Goal: Information Seeking & Learning: Learn about a topic

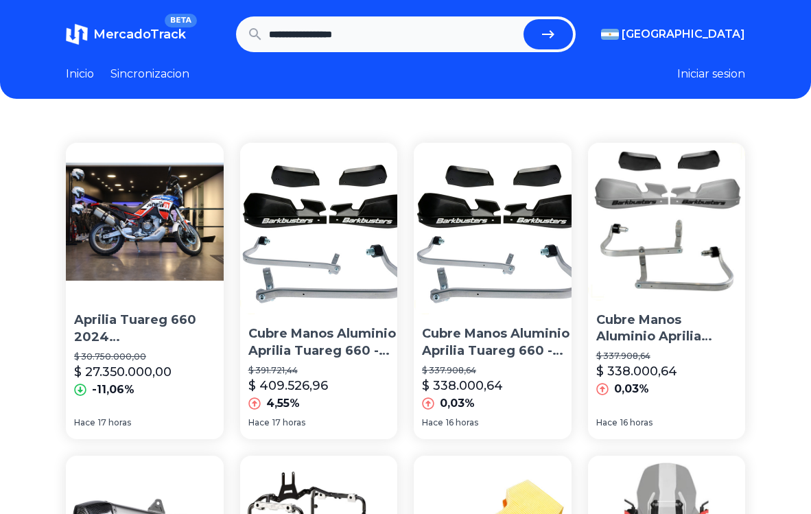
click at [152, 322] on p "Aprilia Tuareg 660 2024 [GEOGRAPHIC_DATA] Podium 80 Cv 189 Kg" at bounding box center [144, 328] width 141 height 34
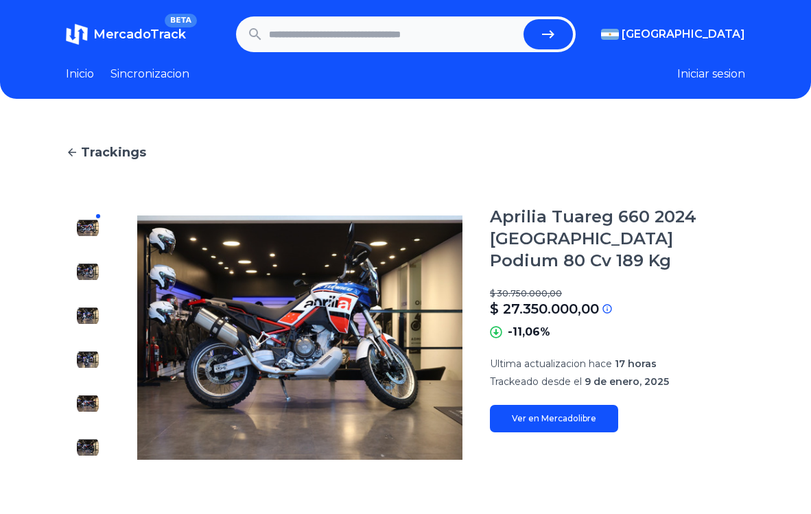
click at [548, 405] on link "Ver en Mercadolibre" at bounding box center [554, 418] width 128 height 27
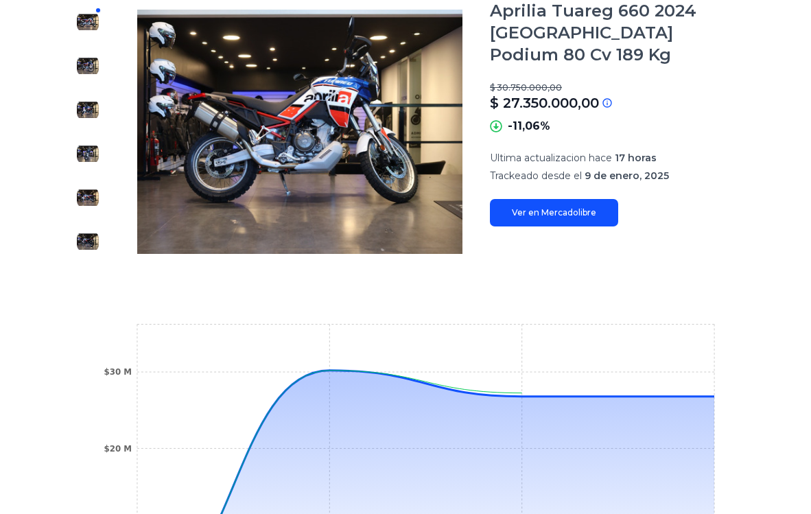
scroll to position [137, 0]
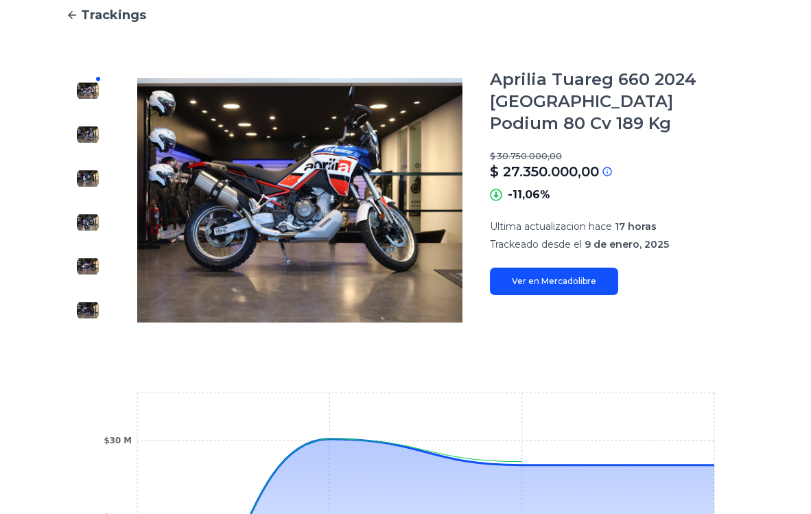
click at [87, 135] on img at bounding box center [88, 134] width 22 height 22
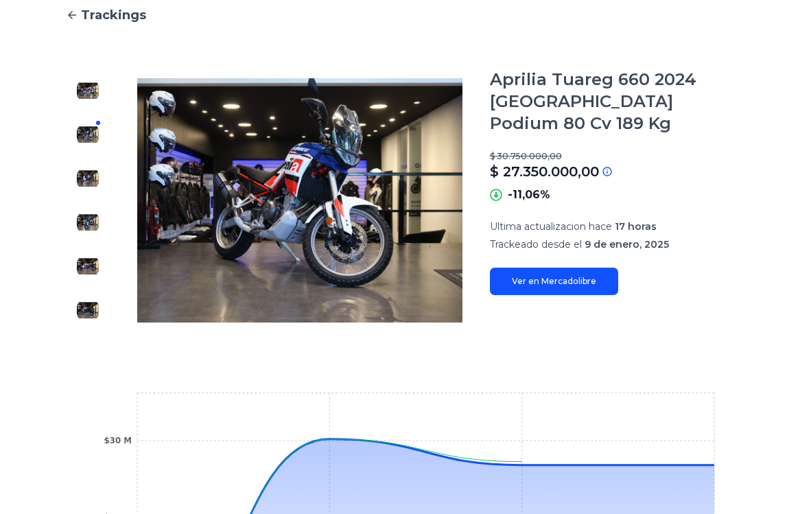
click at [96, 176] on img at bounding box center [88, 178] width 22 height 22
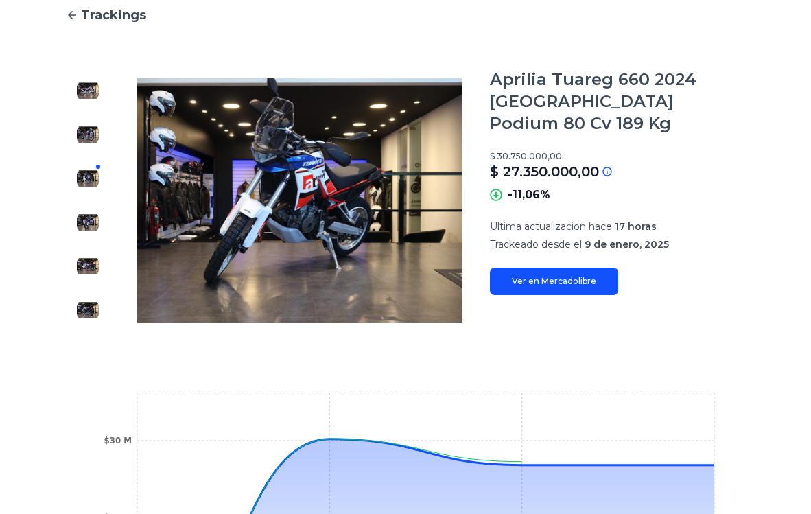
click at [99, 221] on div at bounding box center [88, 200] width 44 height 263
click at [98, 221] on img at bounding box center [88, 222] width 22 height 22
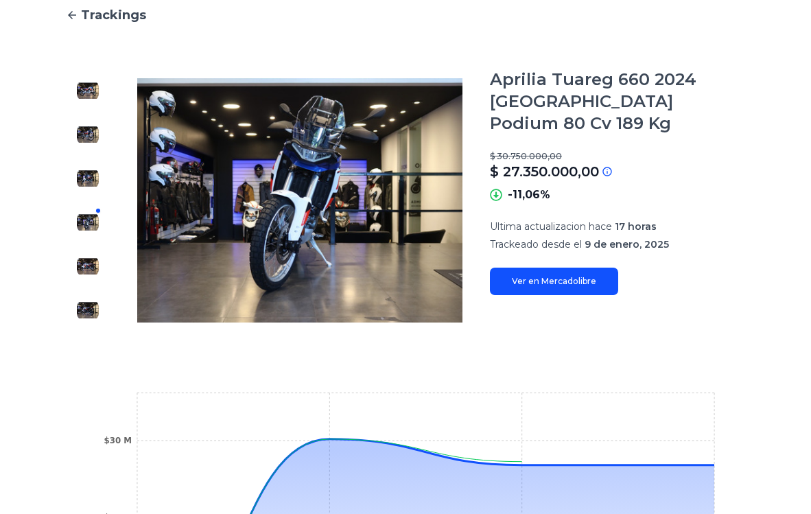
click at [90, 262] on img at bounding box center [88, 266] width 22 height 22
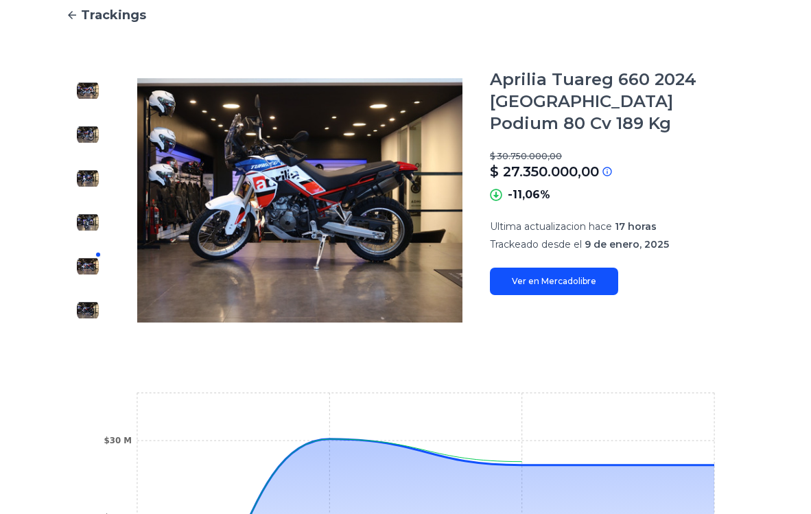
click at [92, 316] on img at bounding box center [88, 310] width 22 height 22
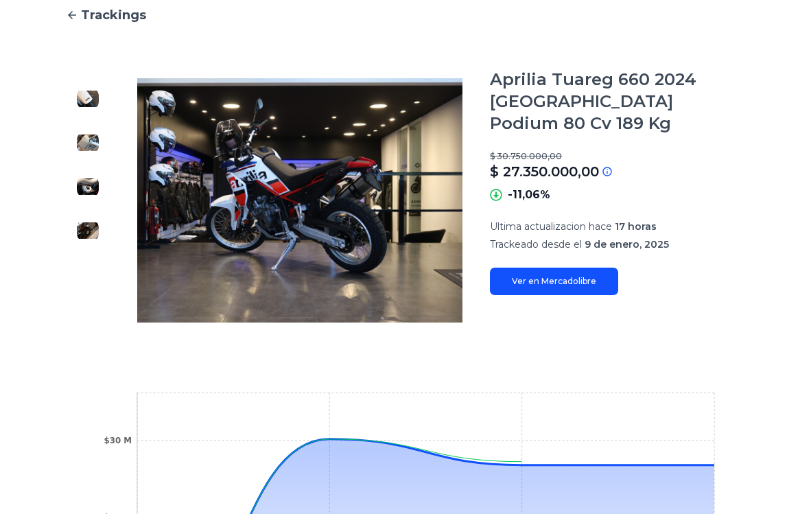
scroll to position [411, 0]
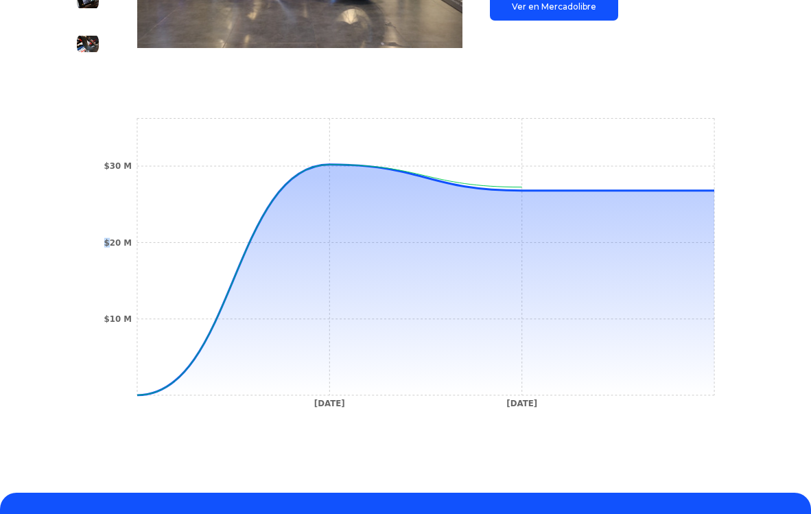
click at [111, 245] on tspan "$20 M" at bounding box center [117, 243] width 27 height 10
click at [118, 241] on tspan "$20 M" at bounding box center [117, 243] width 27 height 10
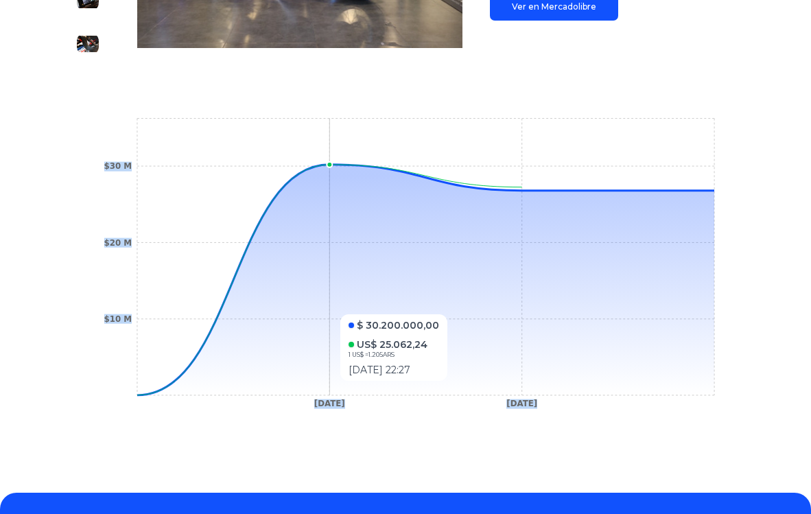
drag, startPoint x: 218, startPoint y: 289, endPoint x: 352, endPoint y: 307, distance: 135.7
click at [352, 307] on icon "[DATE] [DATE] $10 M $20 M $30 M" at bounding box center [405, 266] width 624 height 309
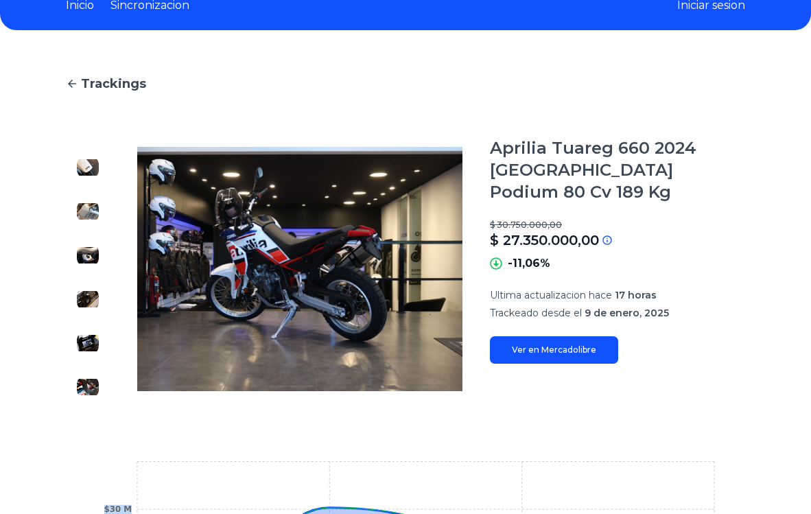
scroll to position [0, 0]
